Goal: Obtain resource: Download file/media

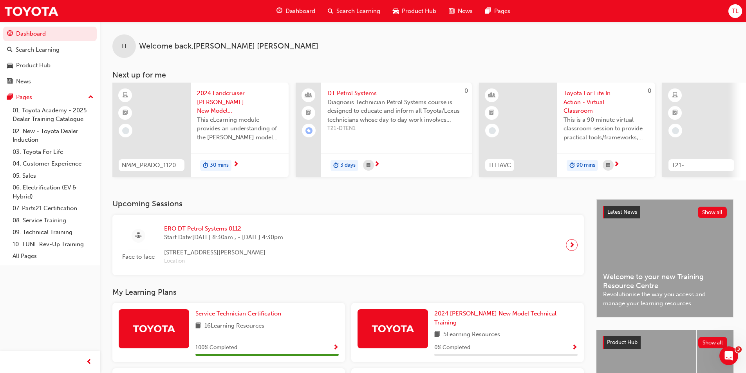
click at [289, 12] on span "Dashboard" at bounding box center [301, 11] width 30 height 9
click at [278, 15] on span "guage-icon" at bounding box center [280, 11] width 6 height 10
click at [738, 10] on span "TL" at bounding box center [735, 11] width 7 height 9
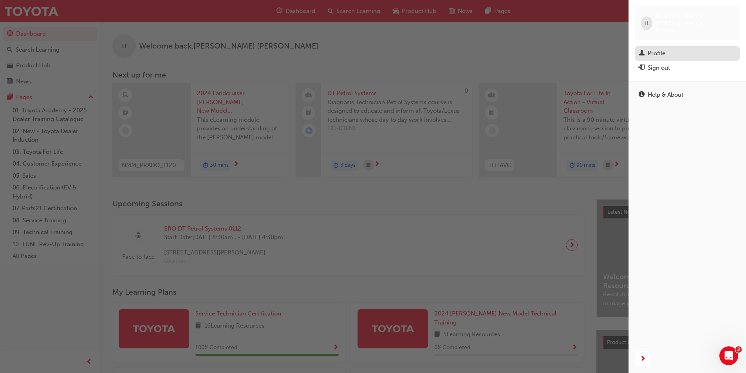
click at [656, 49] on div "Profile" at bounding box center [657, 53] width 18 height 9
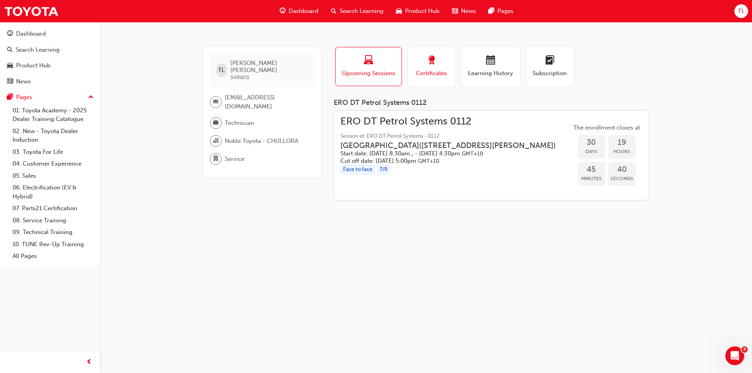
click at [437, 65] on div "button" at bounding box center [431, 62] width 35 height 12
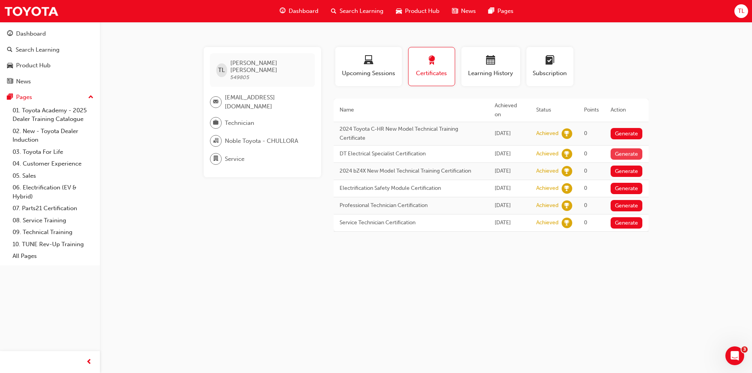
click at [616, 151] on button "Generate" at bounding box center [627, 153] width 32 height 11
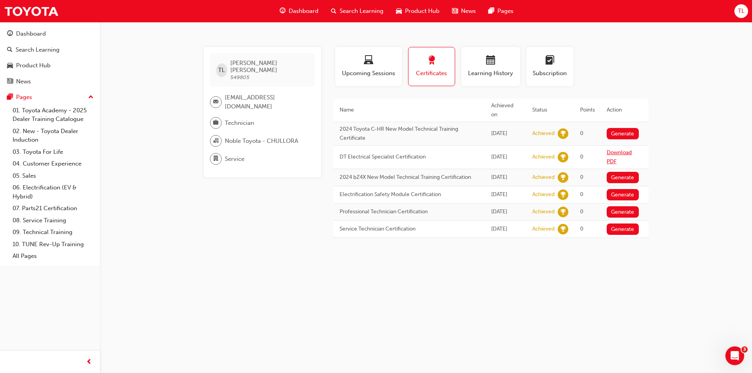
click at [609, 150] on link "Download PDF" at bounding box center [619, 157] width 25 height 16
